Goal: Book appointment/travel/reservation

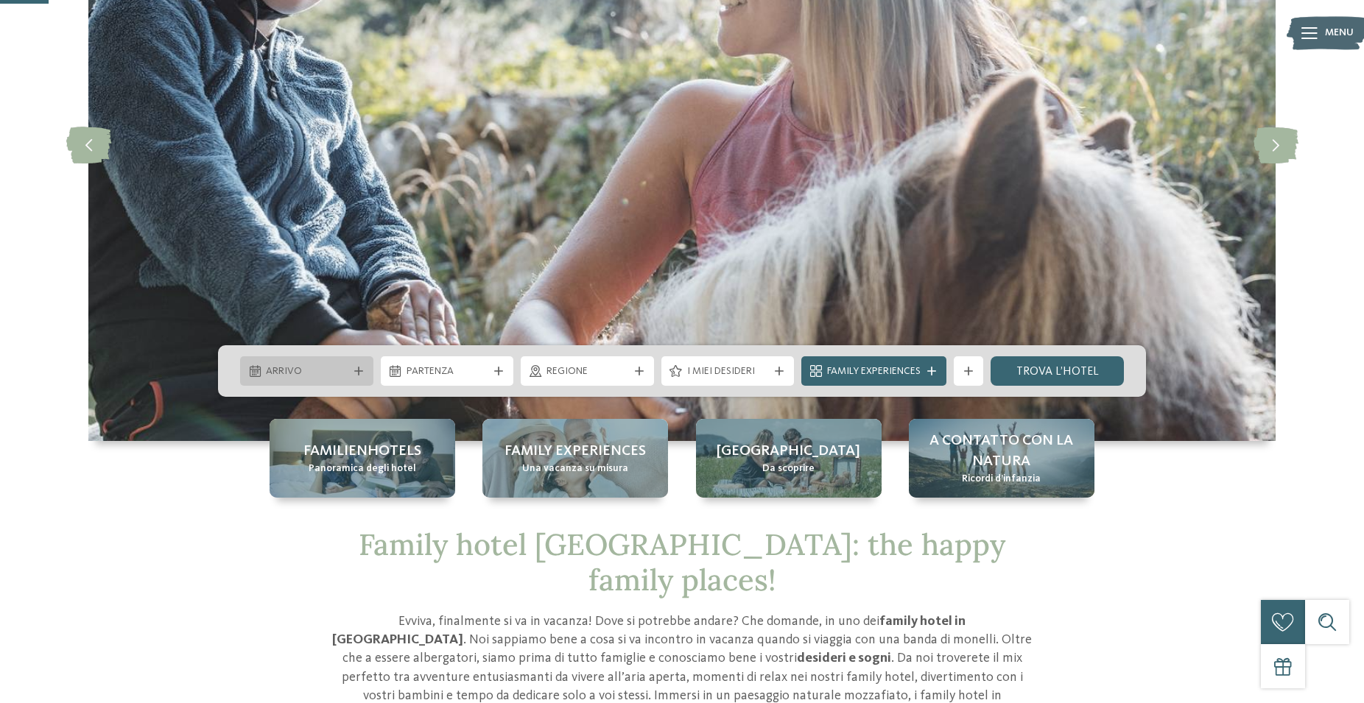
scroll to position [225, 0]
click at [354, 373] on icon at bounding box center [358, 371] width 9 height 9
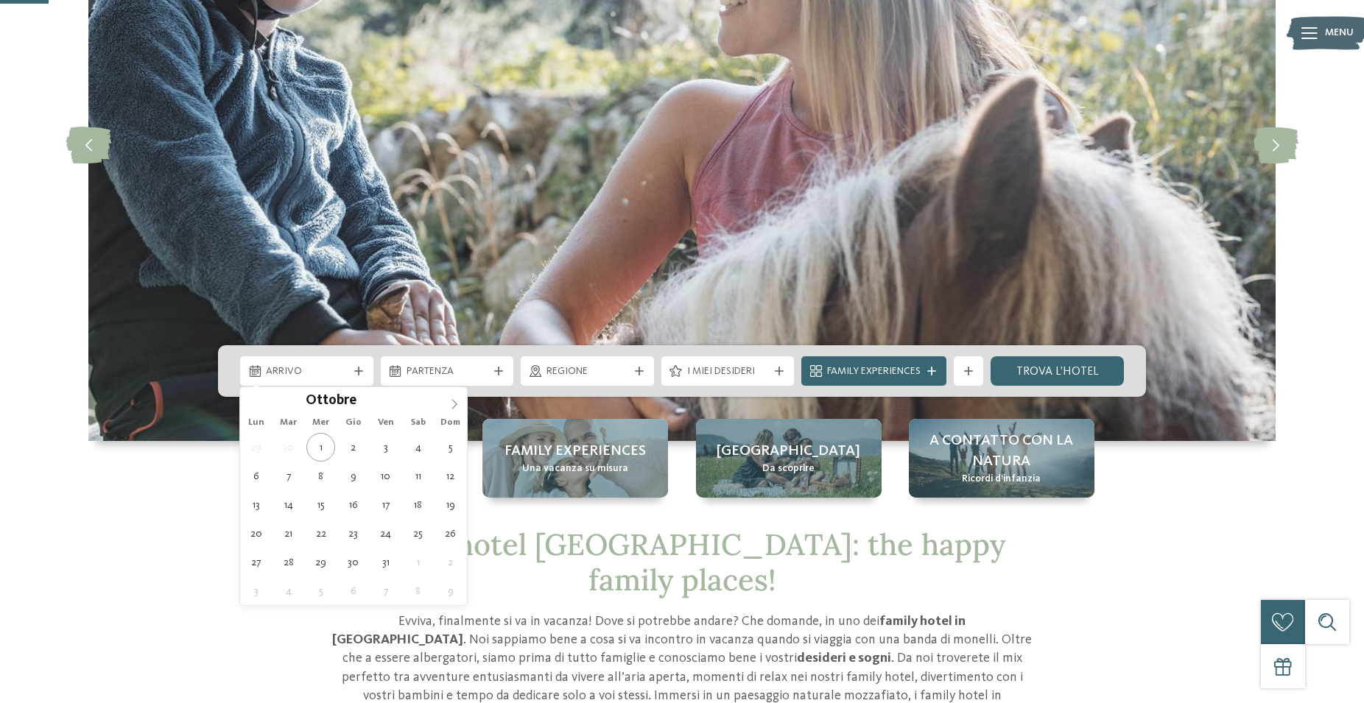
click at [448, 401] on span at bounding box center [454, 399] width 25 height 25
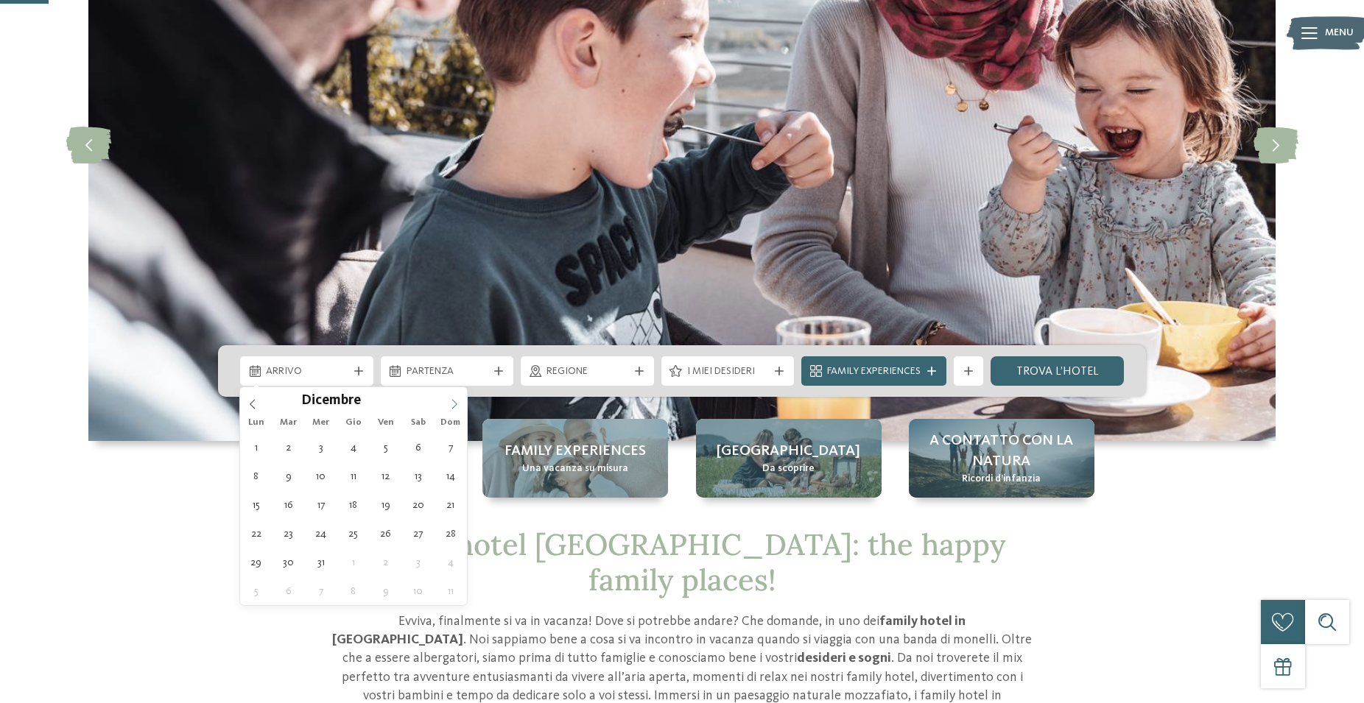
click at [448, 401] on span at bounding box center [454, 399] width 25 height 25
type div "29.12.2025"
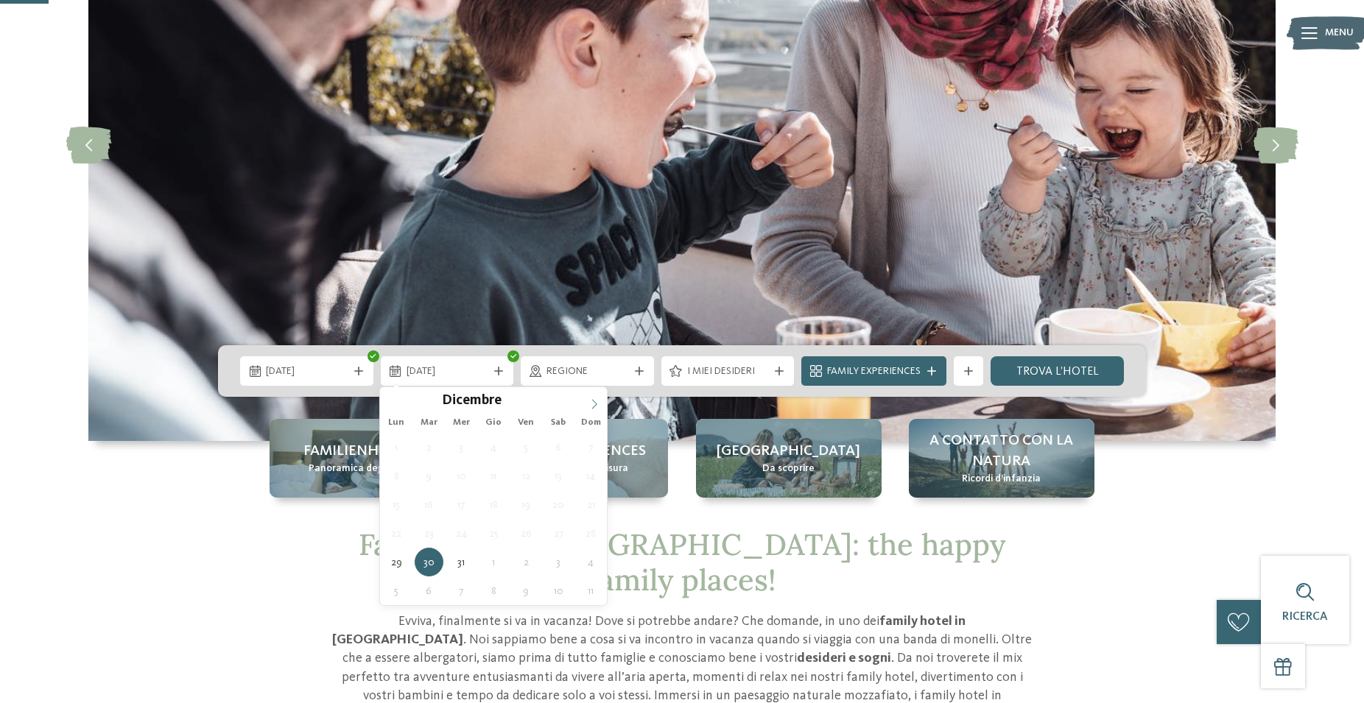
type input "****"
click at [590, 399] on span at bounding box center [594, 399] width 25 height 25
type div "02.01.2026"
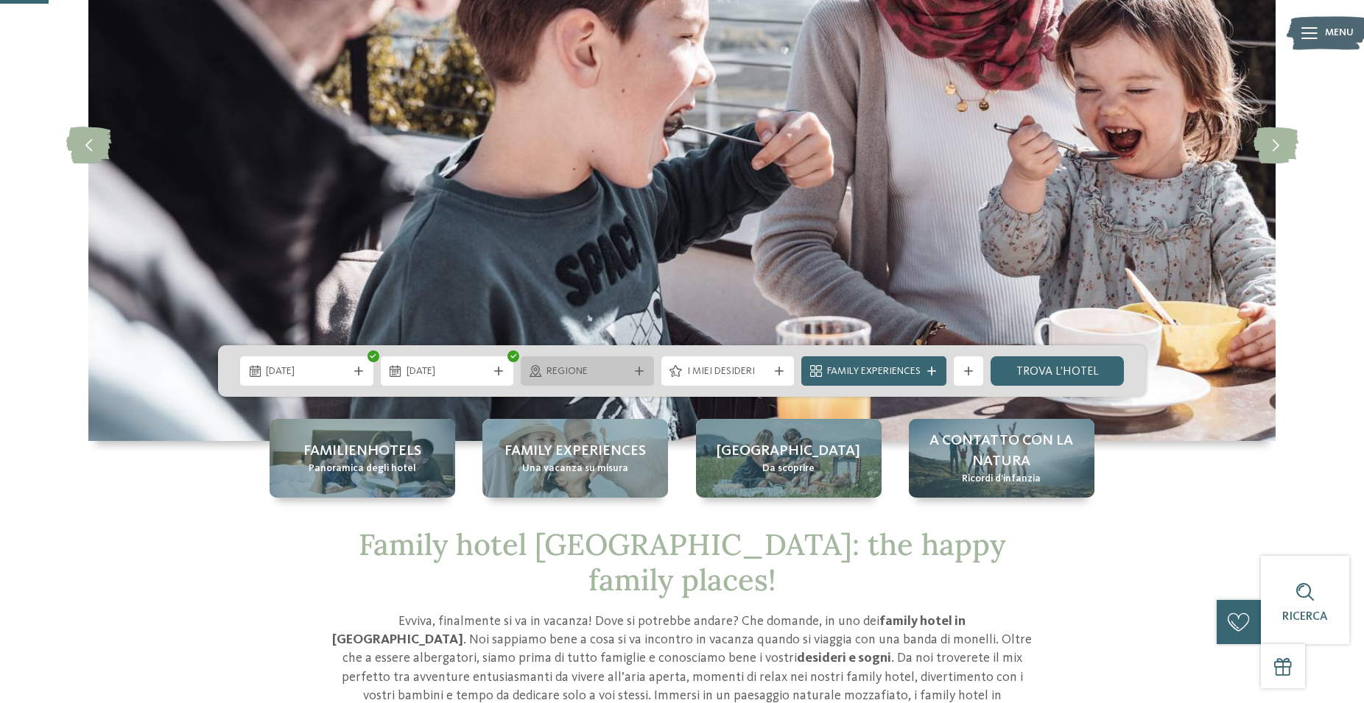
click at [644, 372] on div at bounding box center [639, 371] width 15 height 9
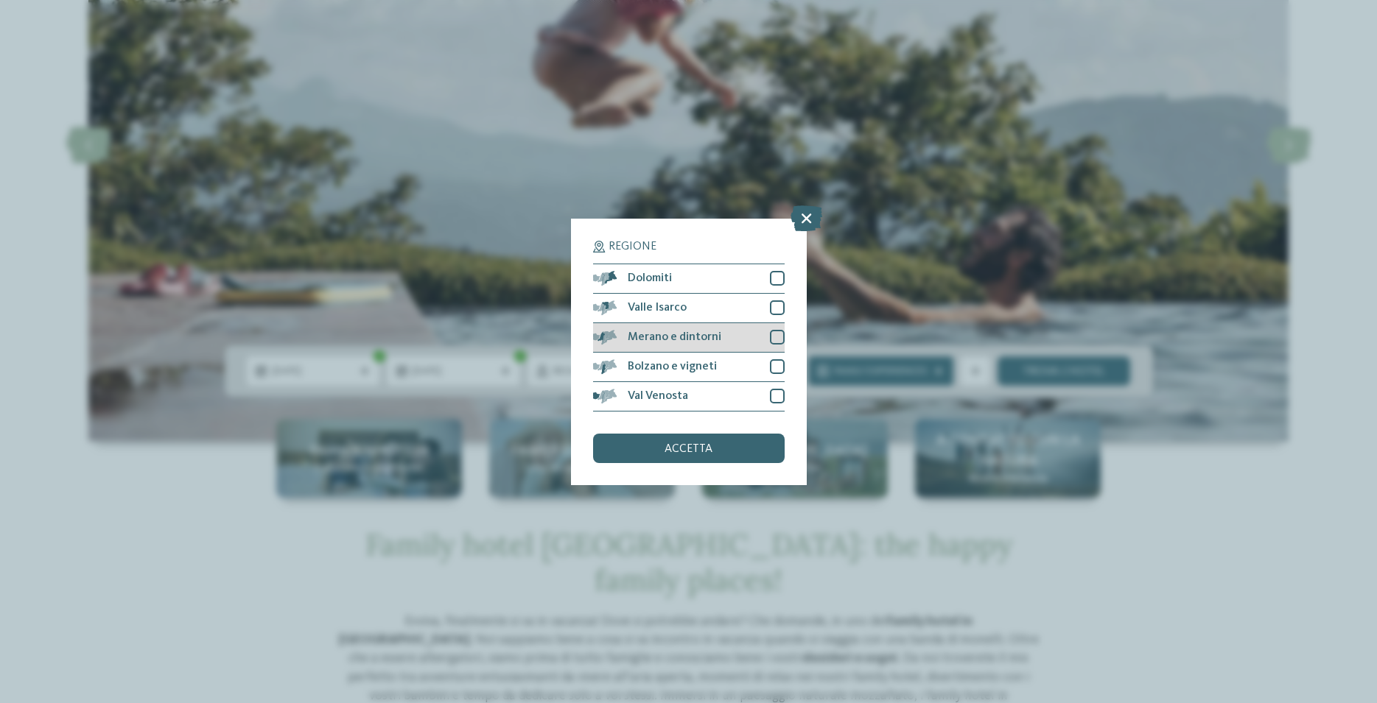
click at [774, 337] on div at bounding box center [777, 337] width 15 height 15
click at [681, 452] on span "accetta" at bounding box center [688, 449] width 48 height 12
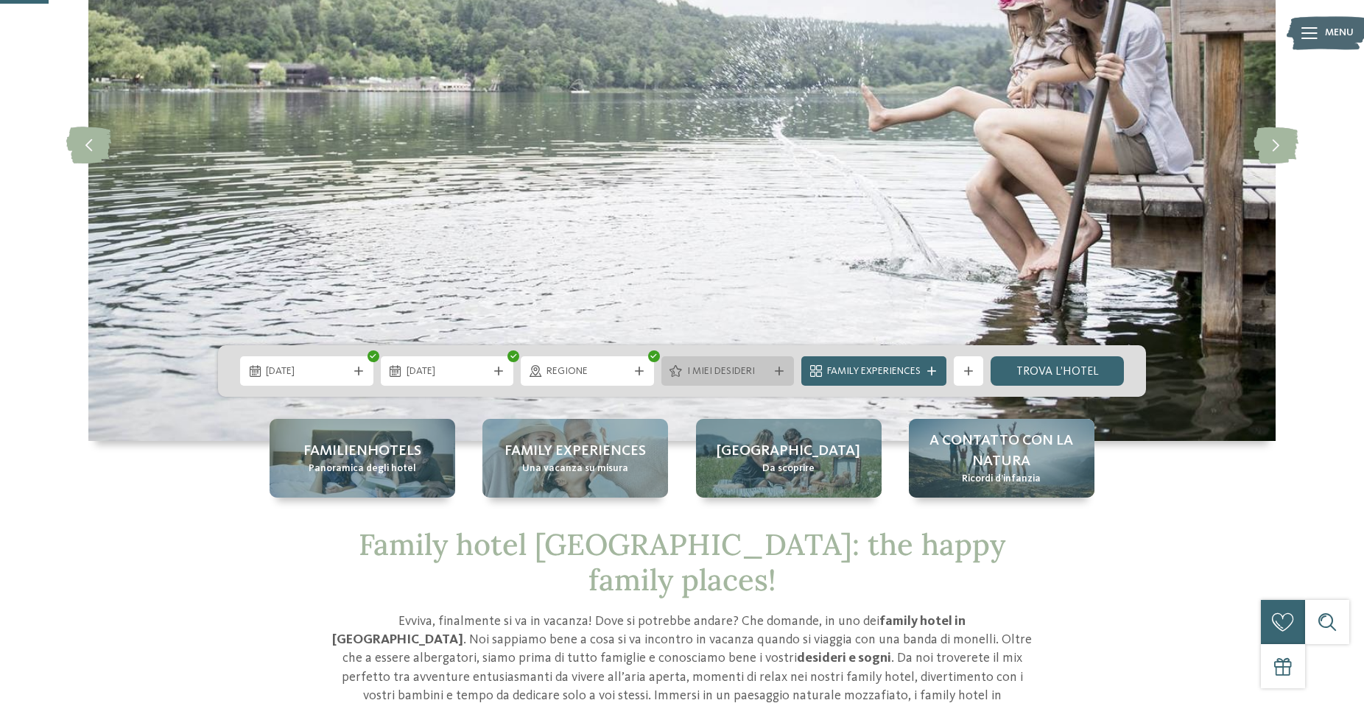
click at [782, 370] on icon at bounding box center [779, 371] width 9 height 9
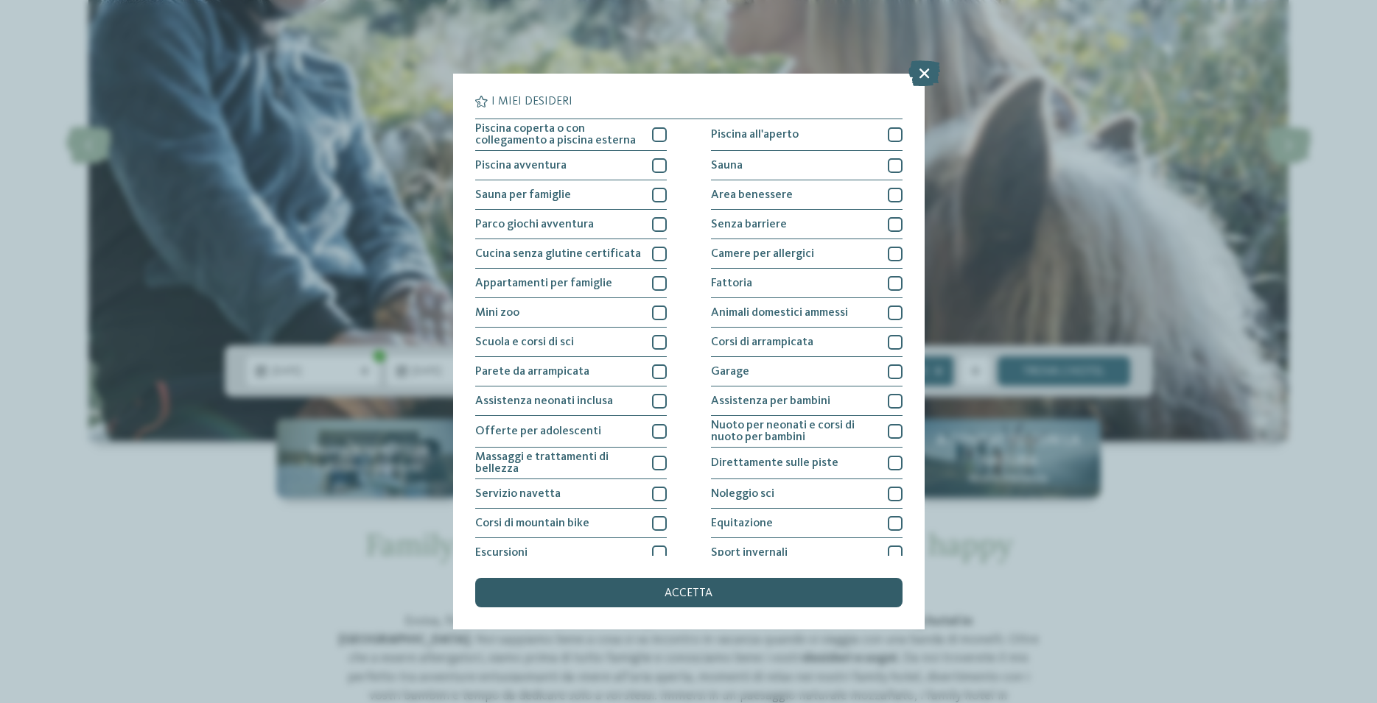
click at [684, 597] on span "accetta" at bounding box center [688, 594] width 48 height 12
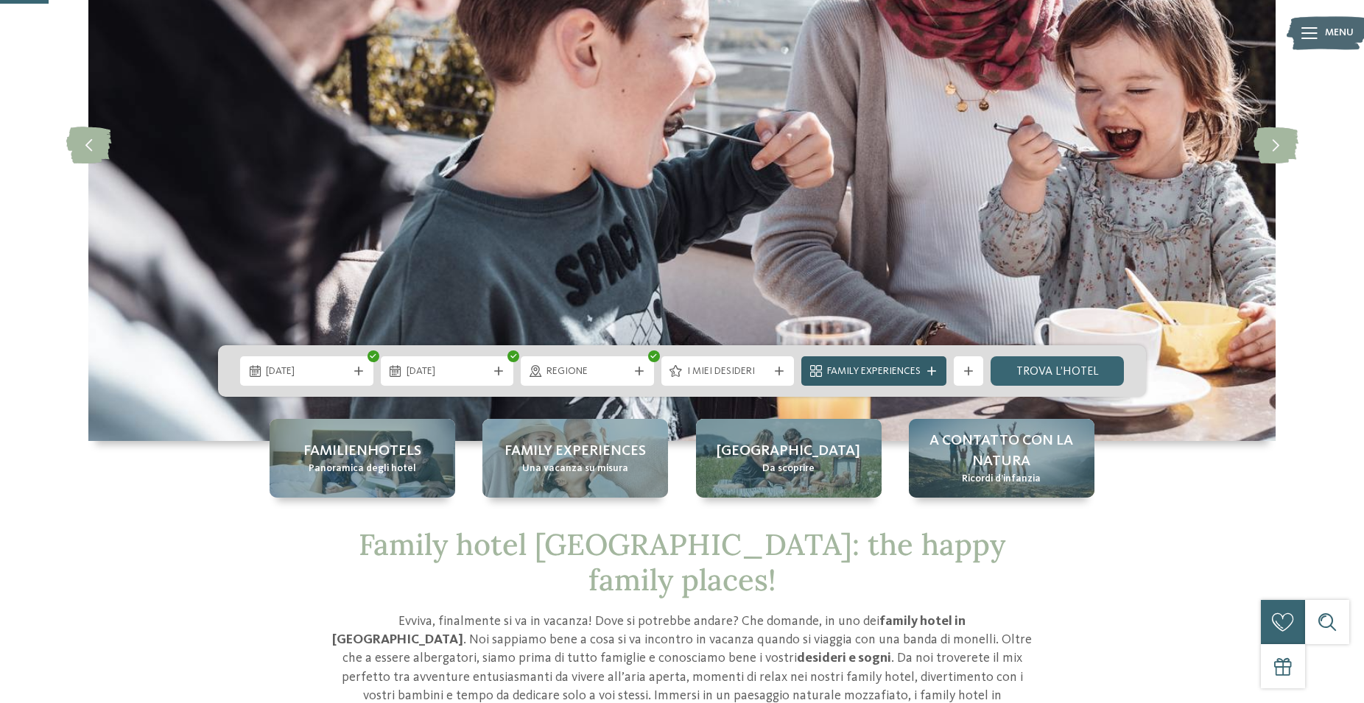
click at [913, 373] on span "Family Experiences" at bounding box center [874, 372] width 94 height 15
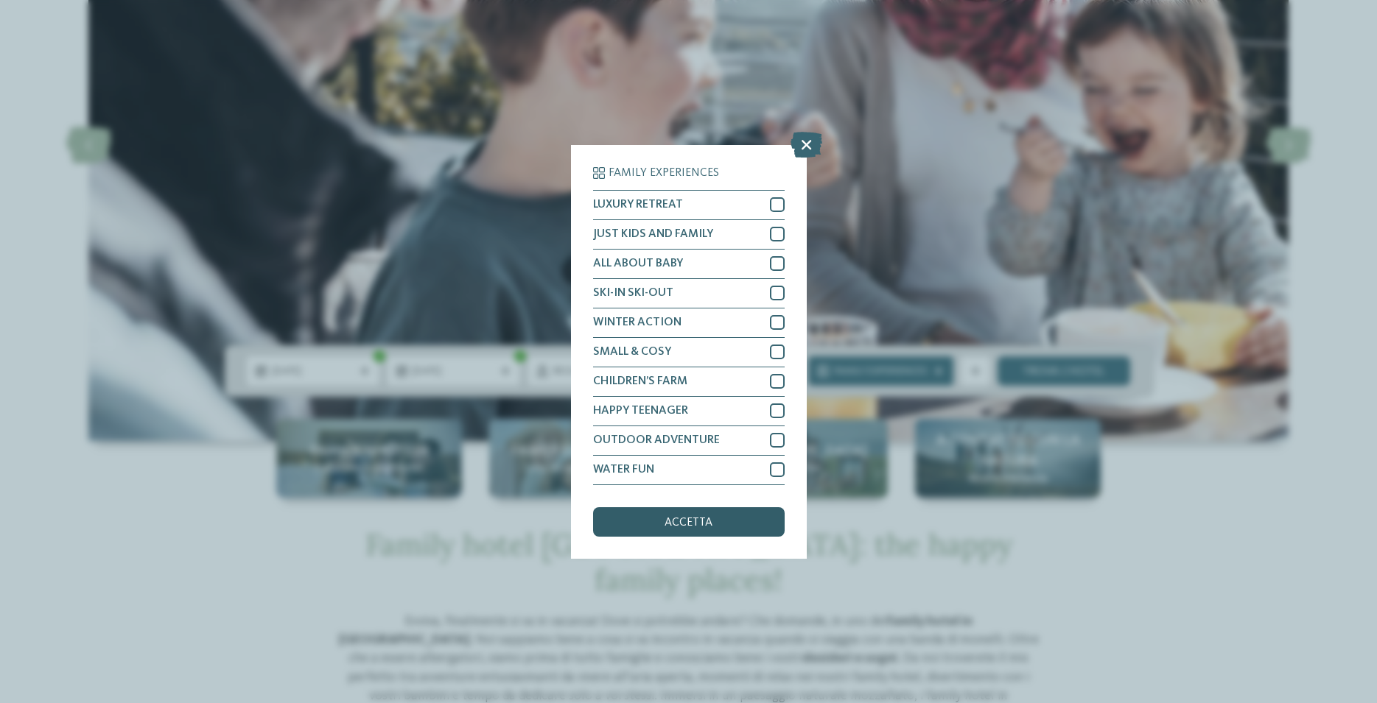
click at [693, 522] on span "accetta" at bounding box center [688, 523] width 48 height 12
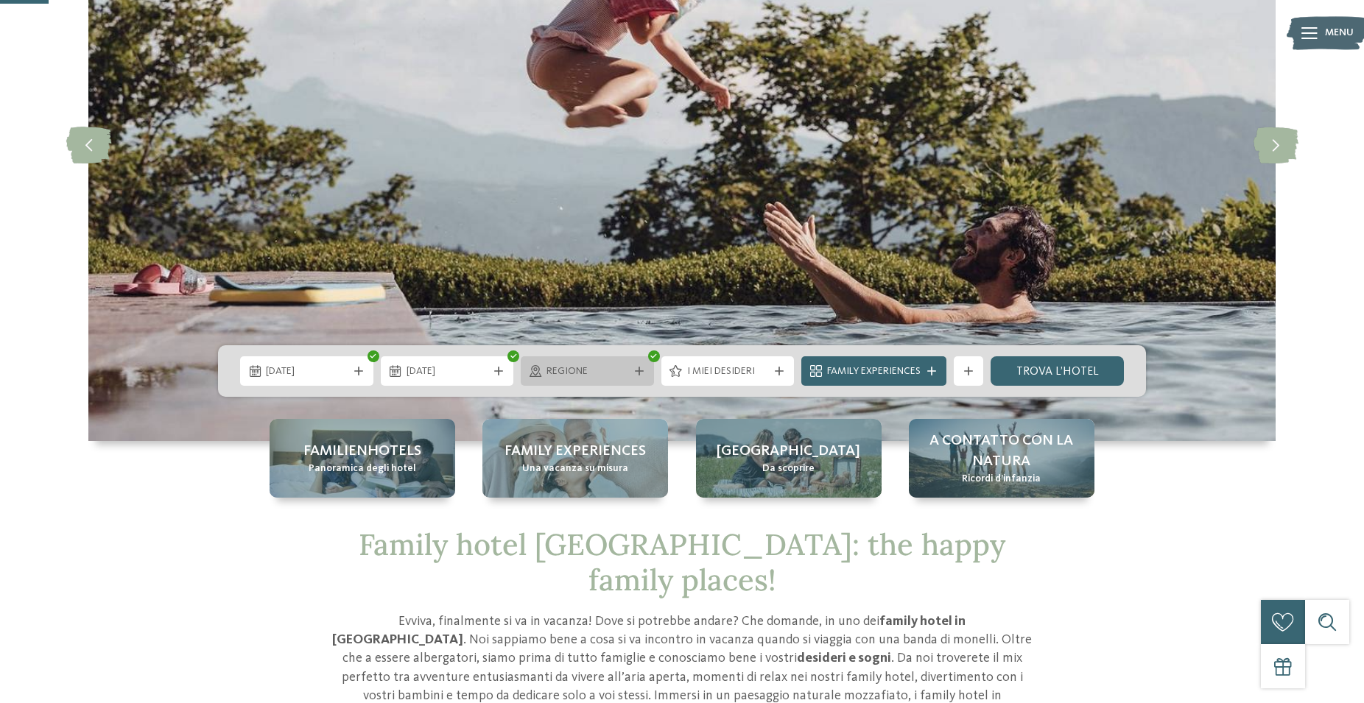
click at [642, 374] on icon at bounding box center [639, 371] width 9 height 9
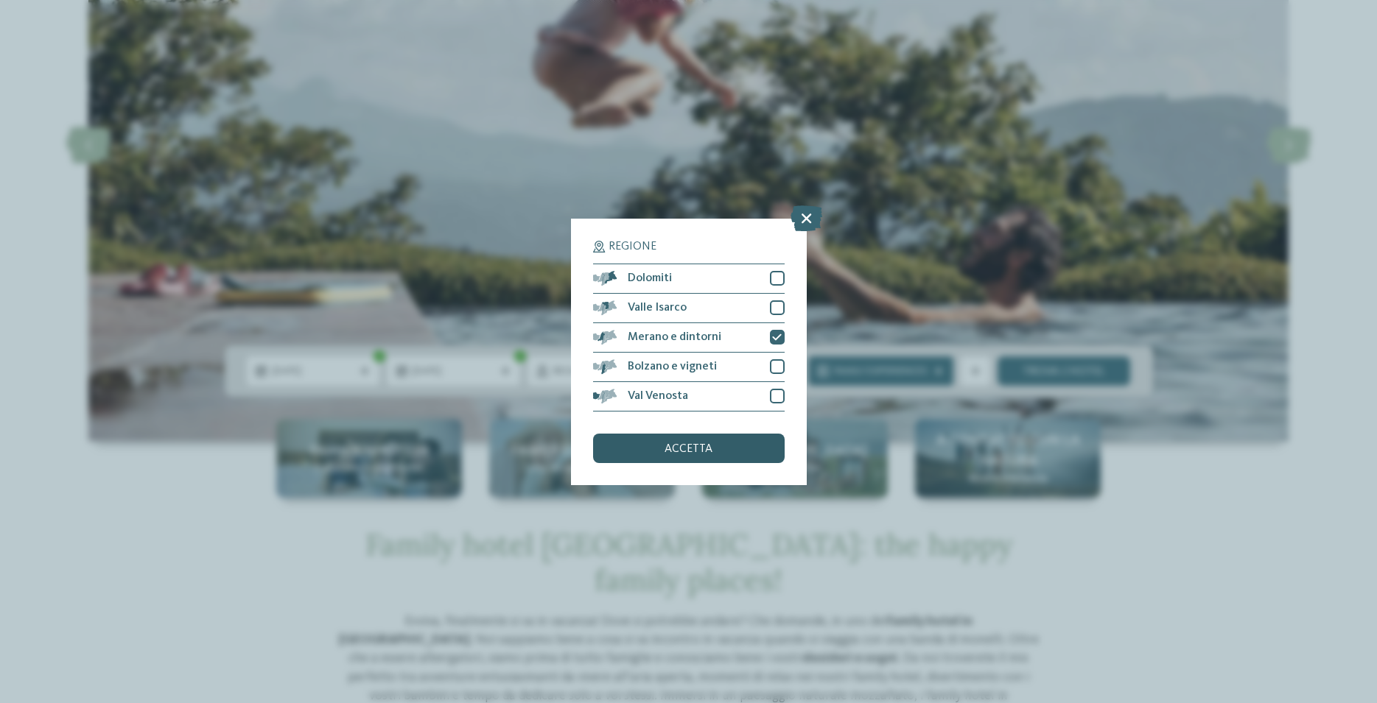
click at [718, 455] on div "accetta" at bounding box center [689, 448] width 192 height 29
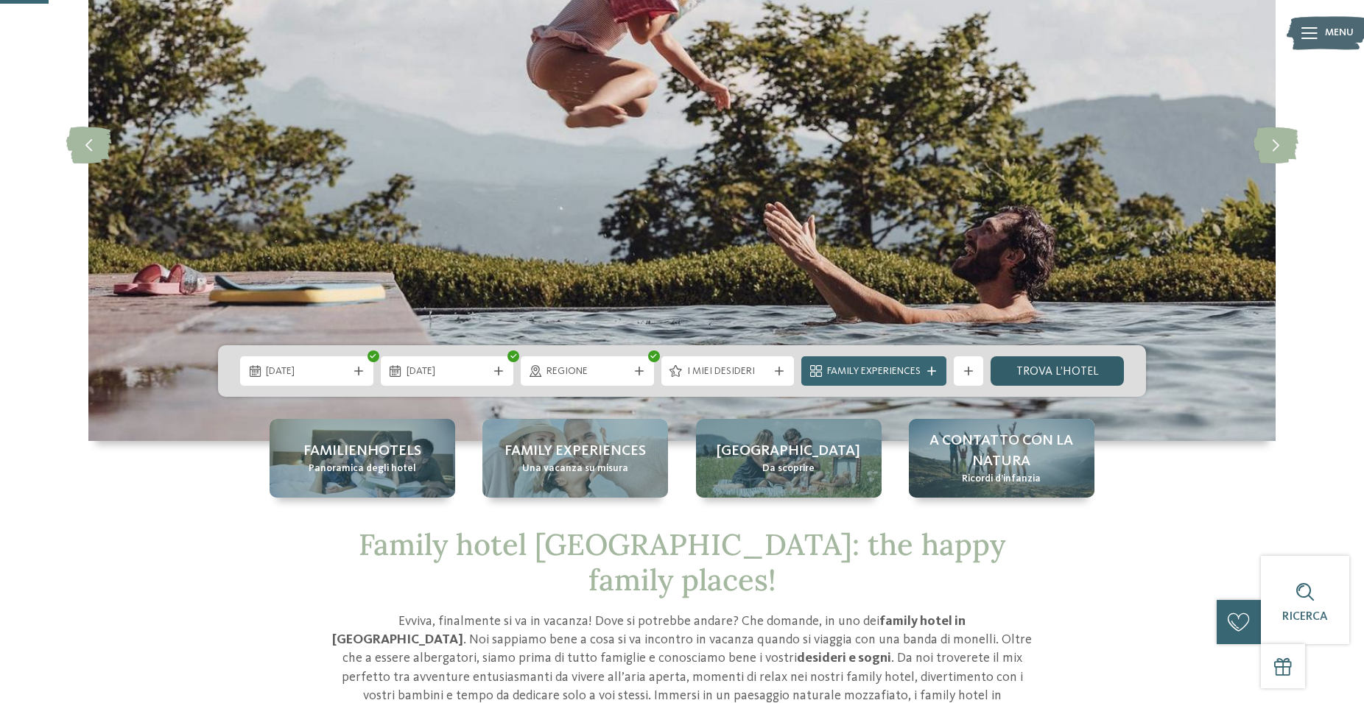
click at [1047, 370] on link "trova l’hotel" at bounding box center [1057, 371] width 133 height 29
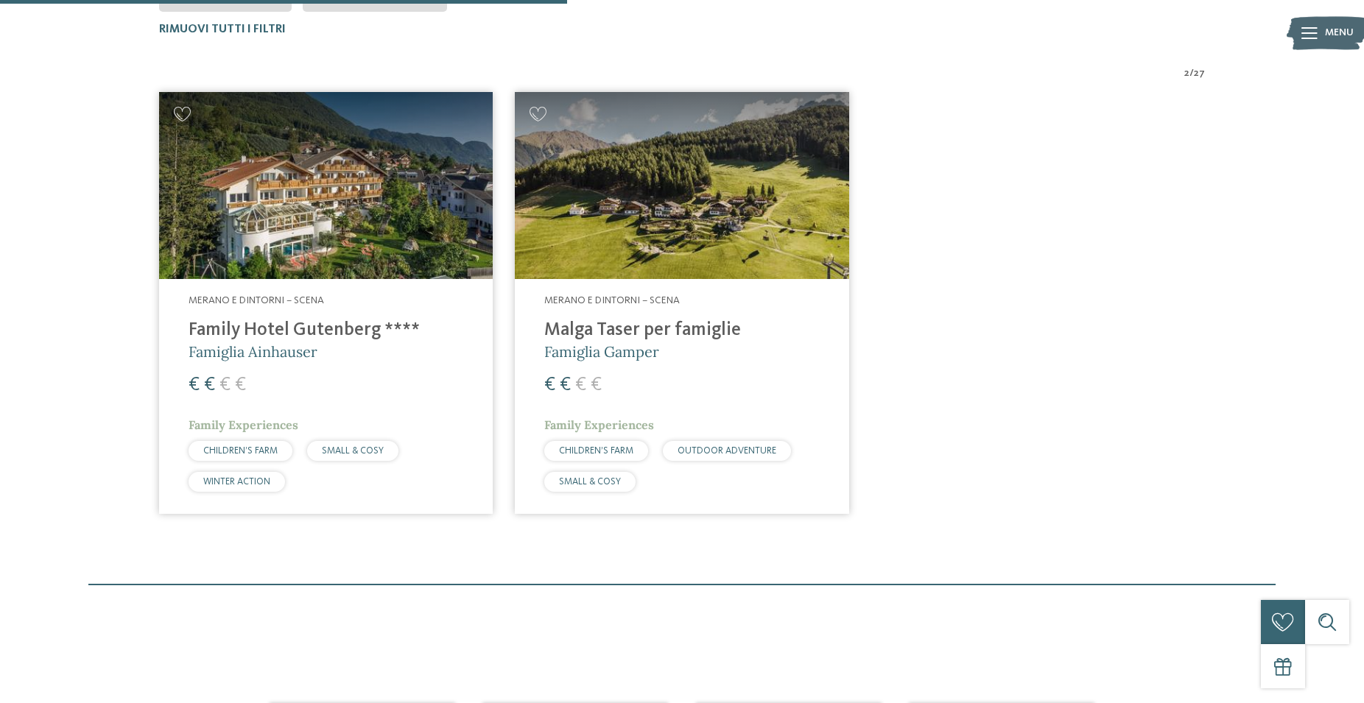
scroll to position [483, 0]
click at [306, 335] on h4 "Family Hotel Gutenberg ****" at bounding box center [326, 331] width 275 height 22
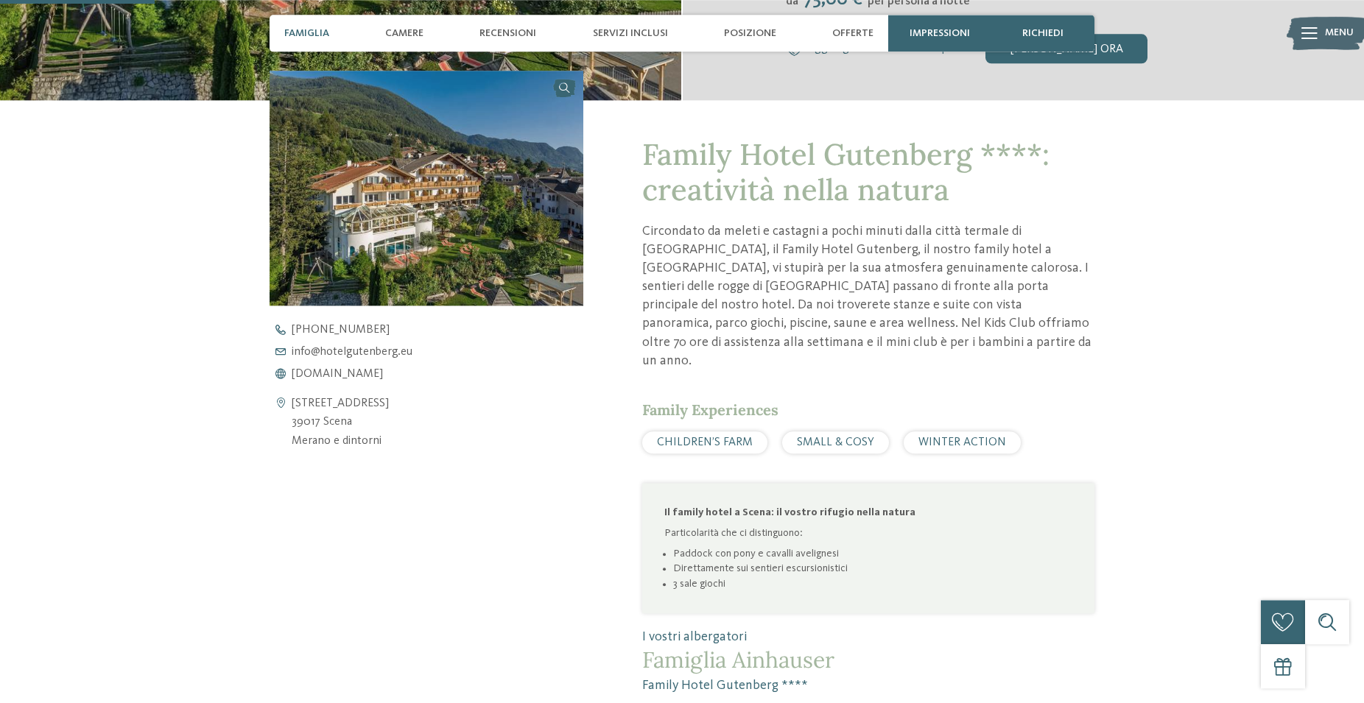
scroll to position [526, 0]
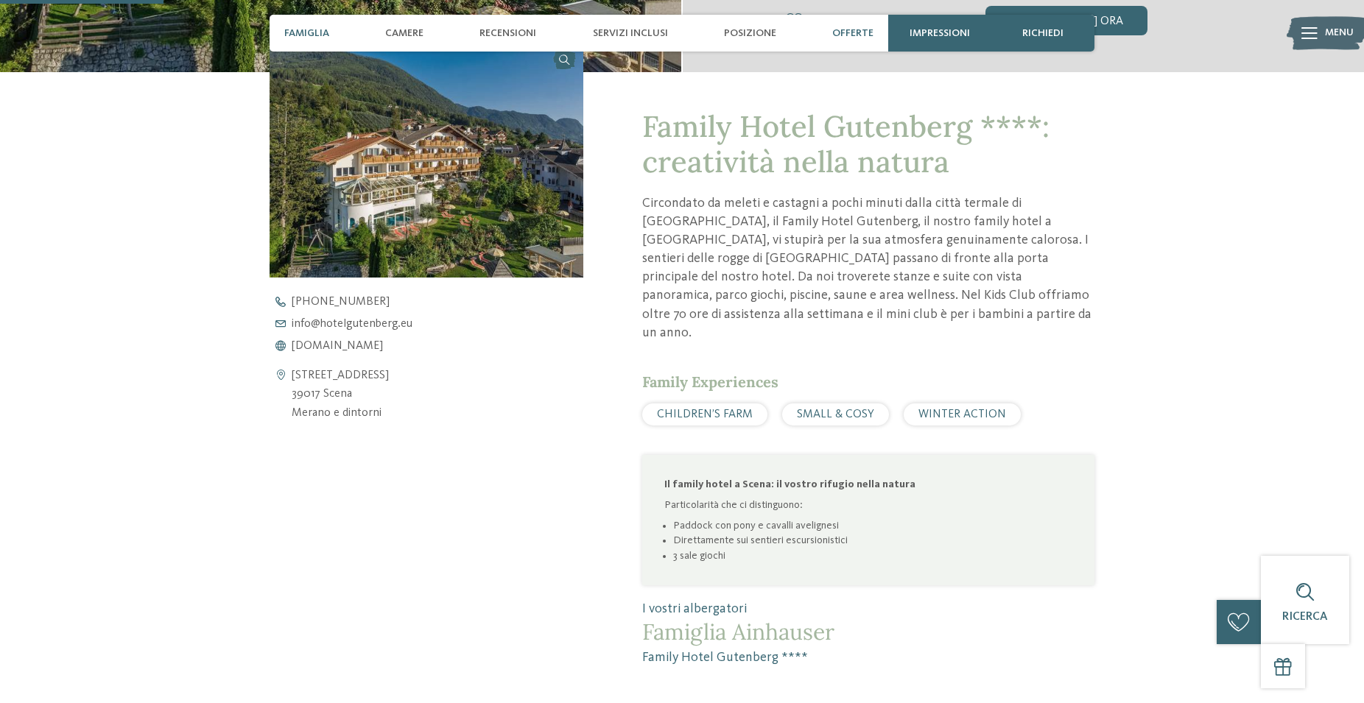
click at [863, 32] on span "Offerte" at bounding box center [852, 33] width 41 height 13
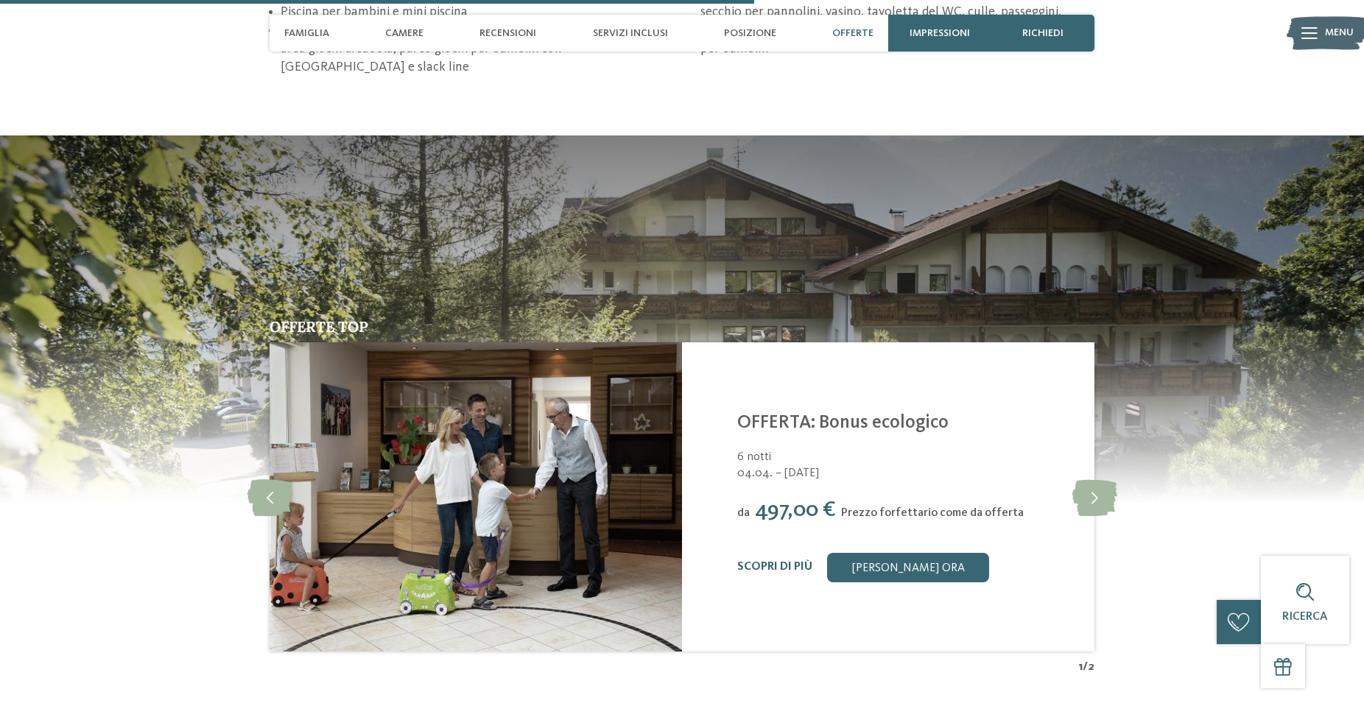
scroll to position [2480, 0]
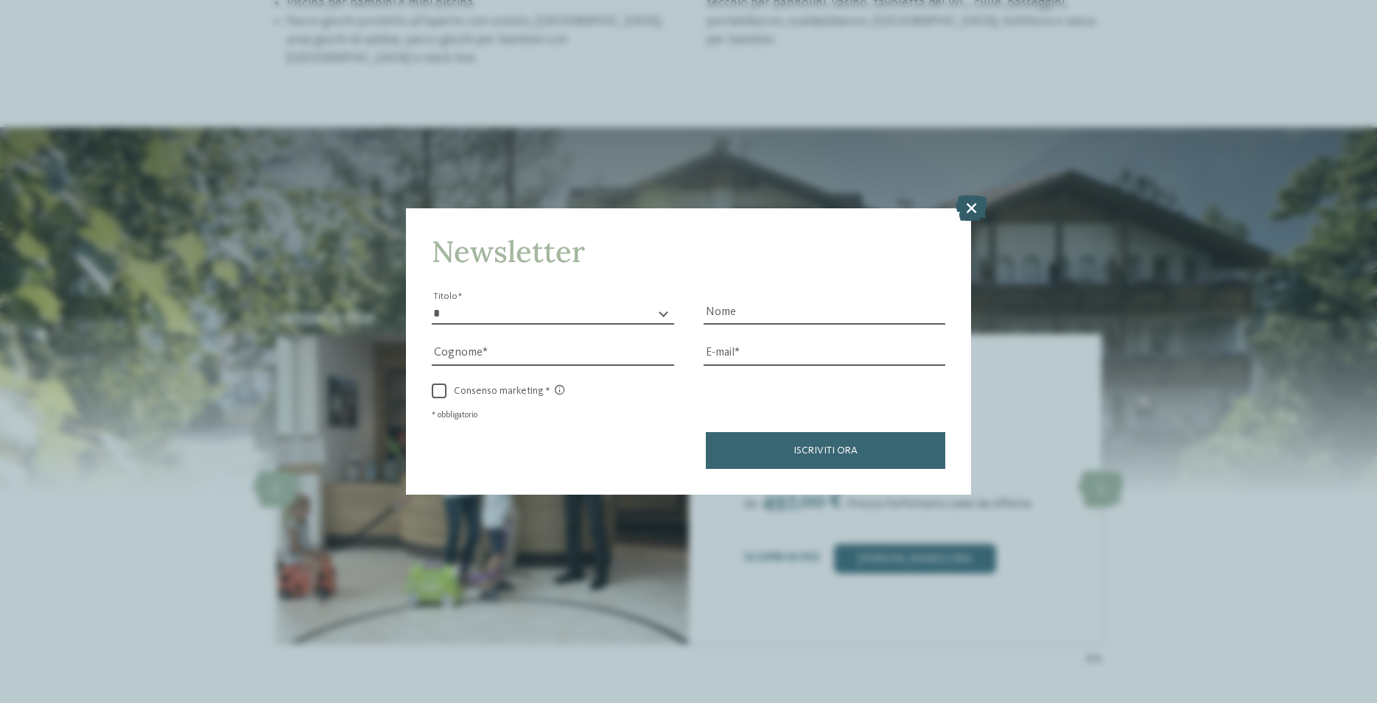
click at [972, 207] on icon at bounding box center [971, 208] width 32 height 26
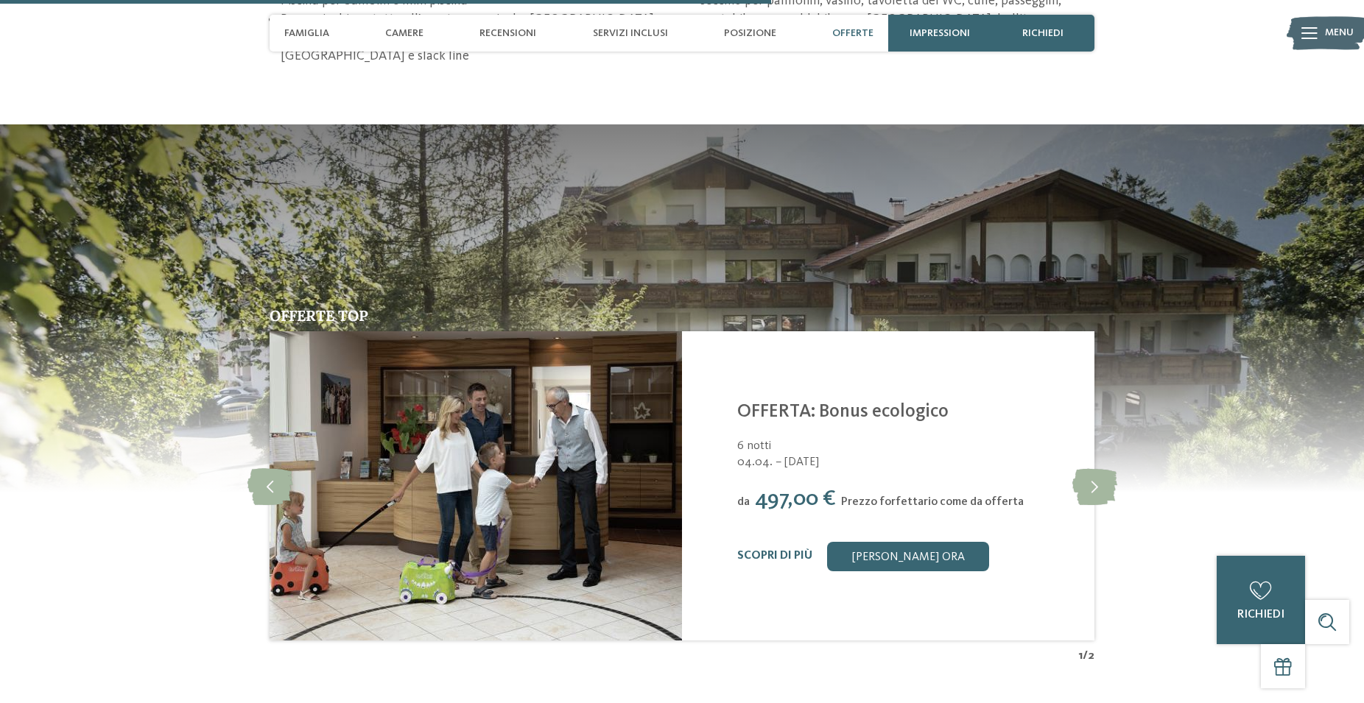
click at [849, 36] on span "Offerte" at bounding box center [852, 33] width 41 height 13
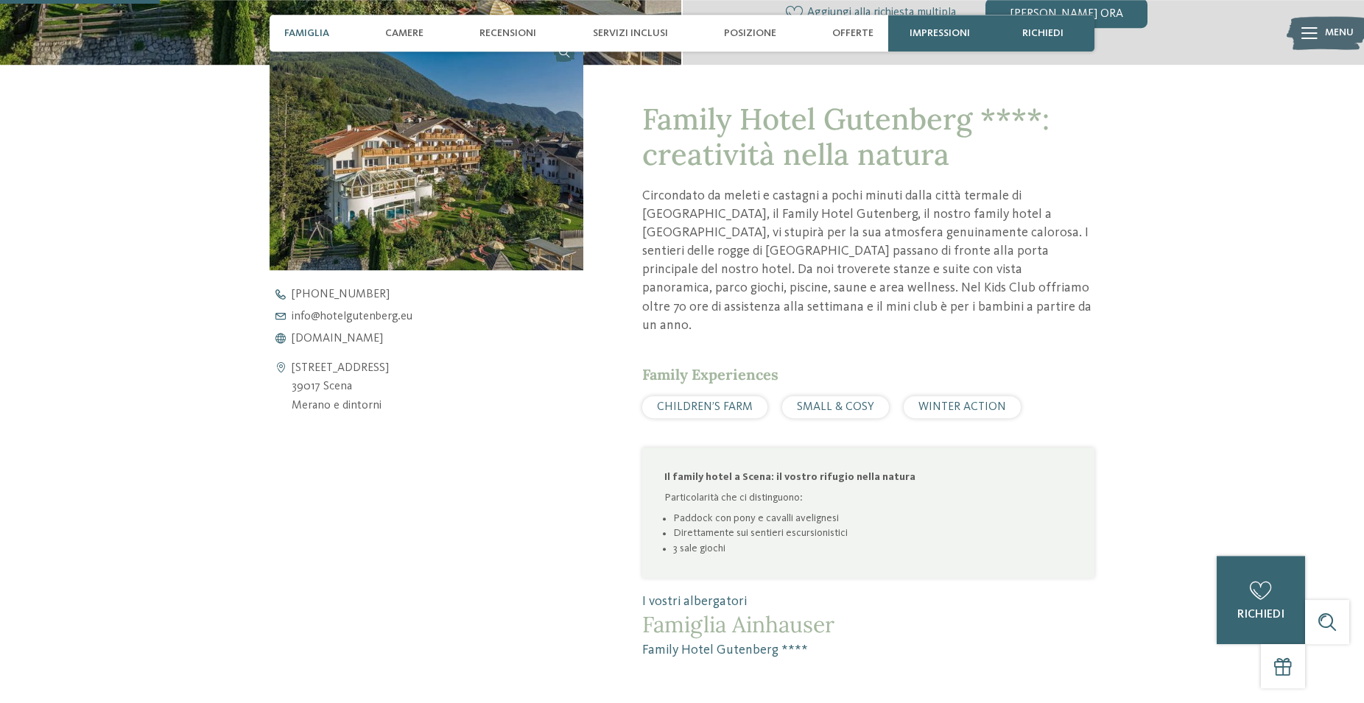
scroll to position [451, 0]
